Goal: Information Seeking & Learning: Check status

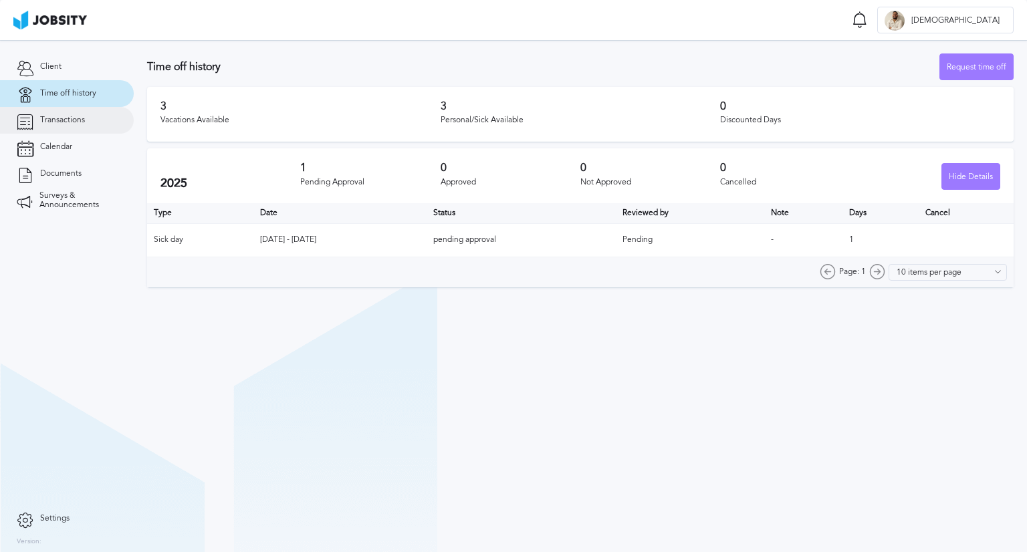
click at [45, 121] on span "Transactions" at bounding box center [62, 120] width 45 height 9
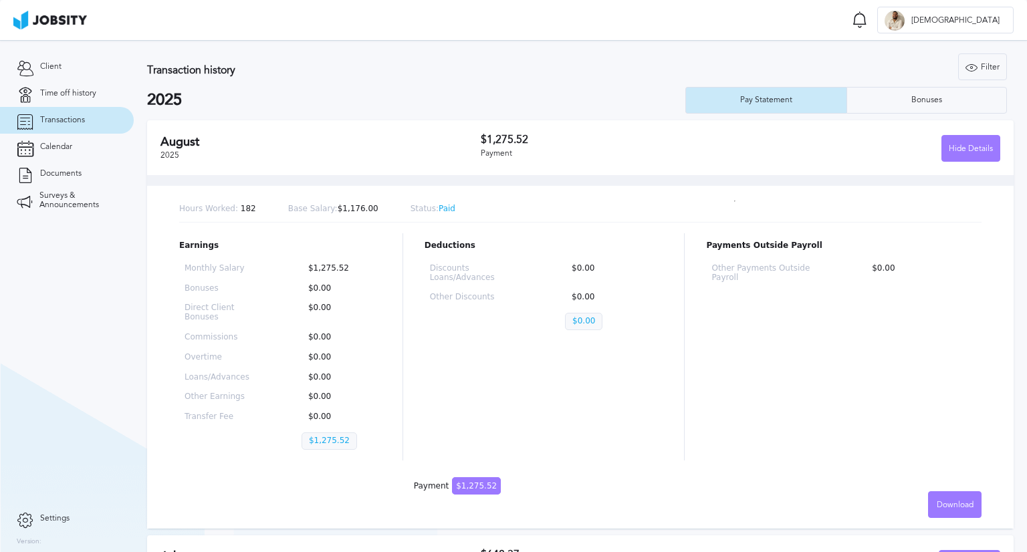
click at [572, 322] on p "$0.00" at bounding box center [583, 321] width 37 height 17
click at [468, 488] on span "$1,275.52" at bounding box center [476, 485] width 49 height 17
click at [314, 443] on p "$1,275.52" at bounding box center [330, 441] width 56 height 17
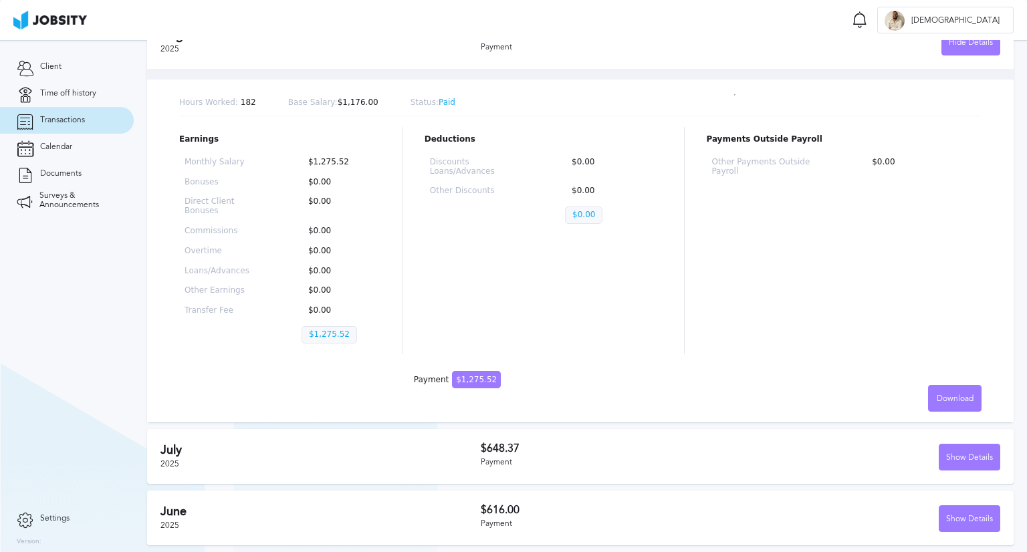
click at [672, 249] on div "Earnings Monthly Salary $1,275.52 Bonuses $0.00 Direct Client Bonuses $0.00 Com…" at bounding box center [580, 240] width 802 height 227
